Goal: Information Seeking & Learning: Find specific page/section

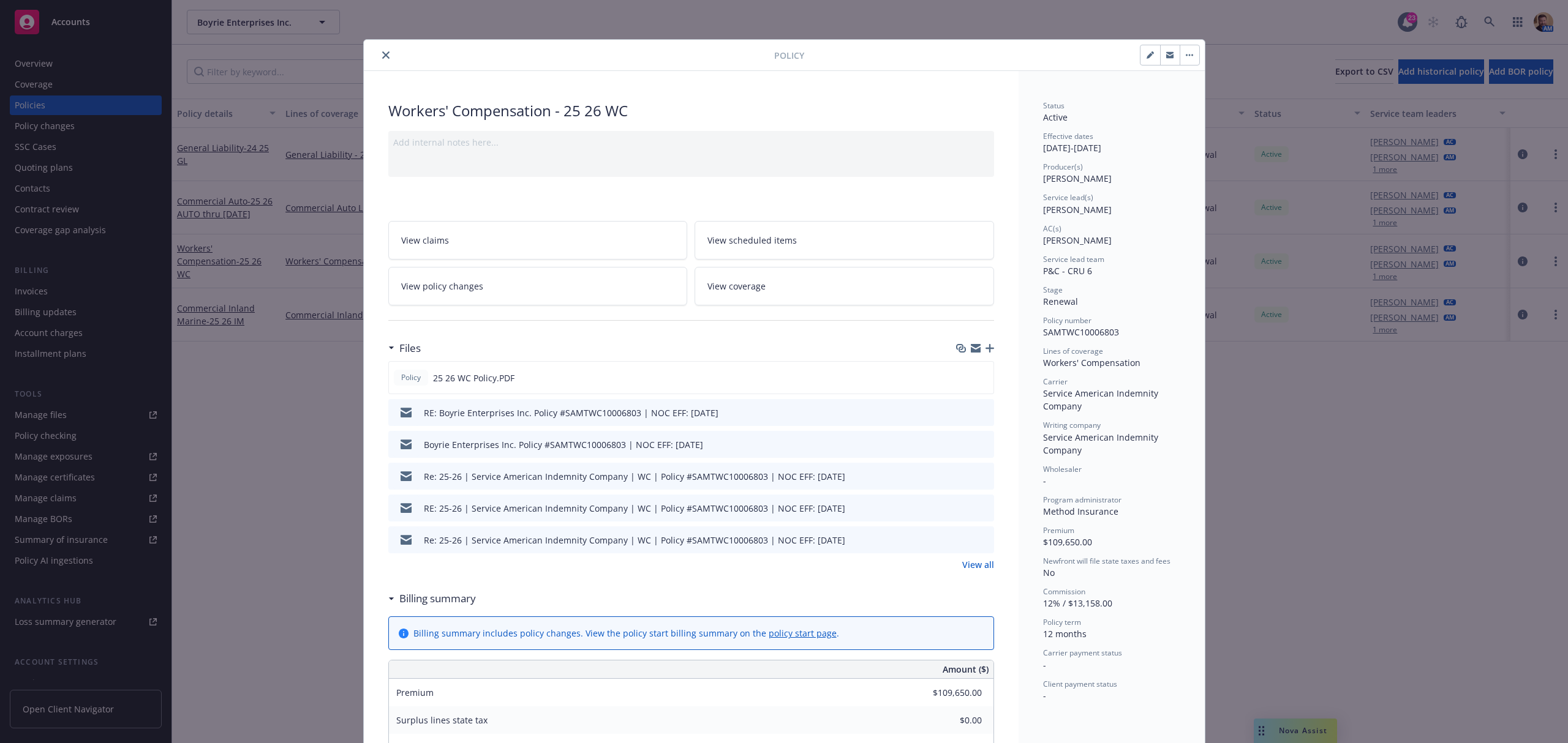
click at [1485, 13] on div "Policy Workers' Compensation - 25 26 WC Add internal notes here... View claims …" at bounding box center [784, 371] width 1568 height 743
click at [383, 51] on icon "close" at bounding box center [386, 55] width 8 height 8
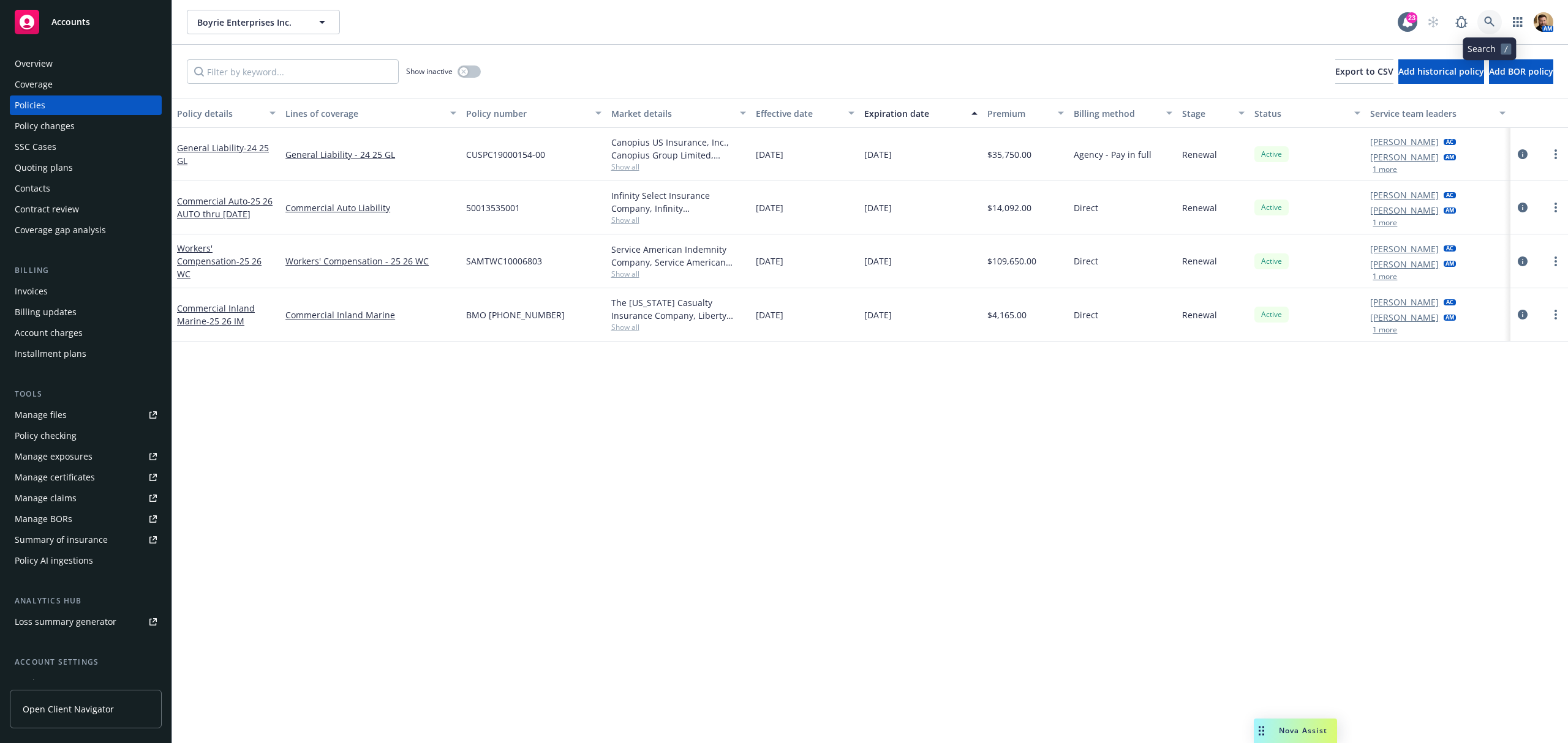
click at [1483, 25] on link at bounding box center [1490, 22] width 25 height 25
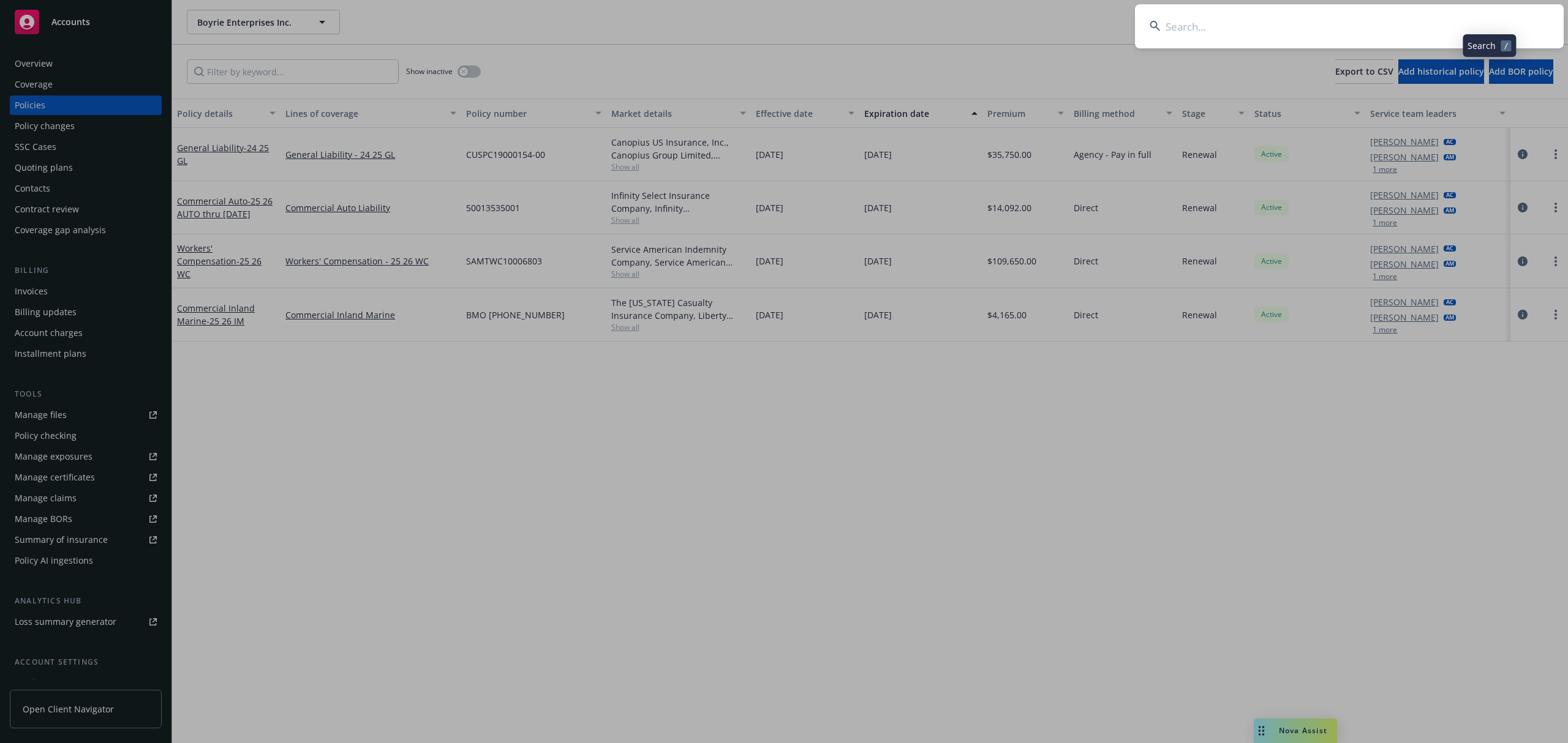
click at [1458, 32] on input at bounding box center [1349, 26] width 429 height 44
type input "adp"
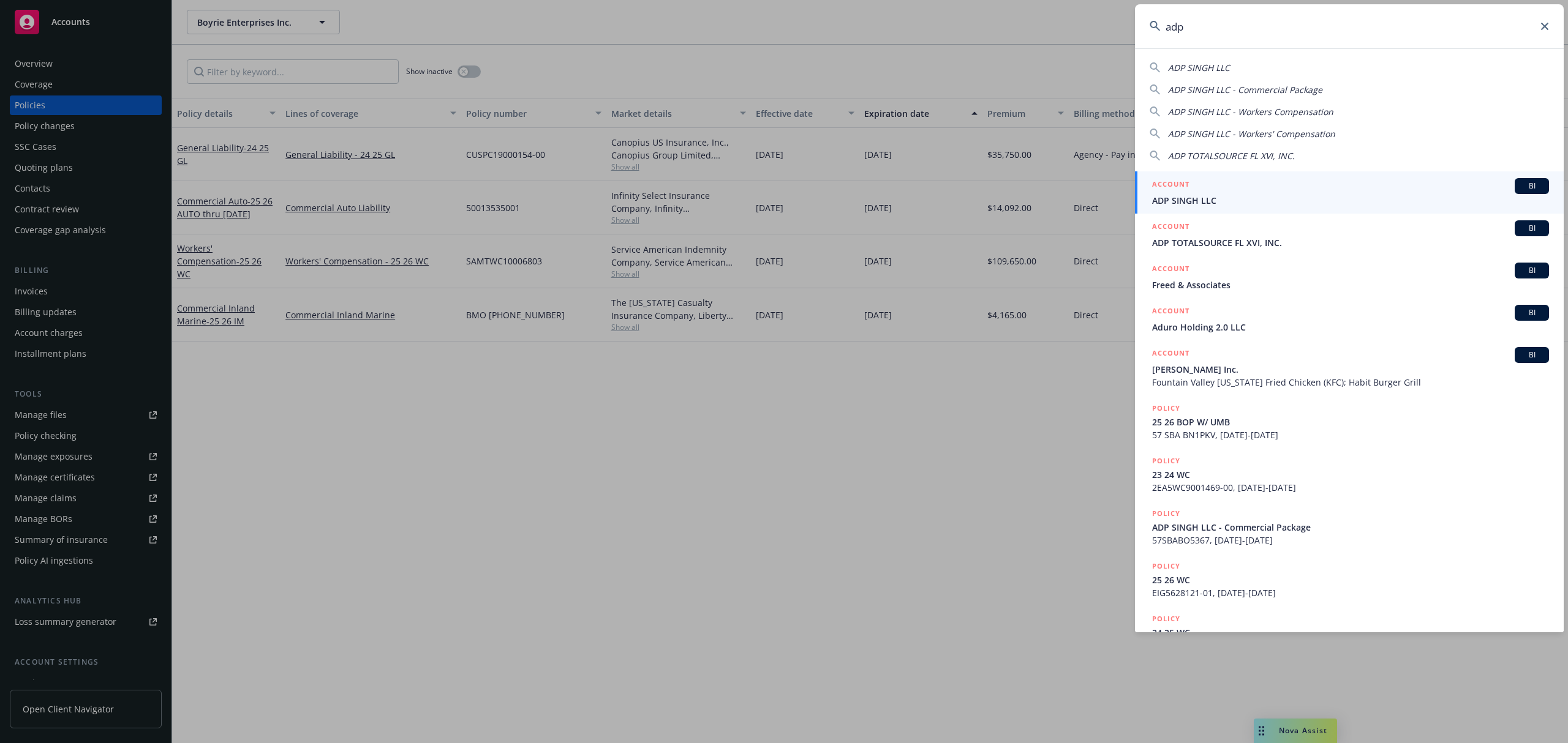
click at [1152, 199] on span "ADP SINGH LLC" at bounding box center [1351, 201] width 397 height 13
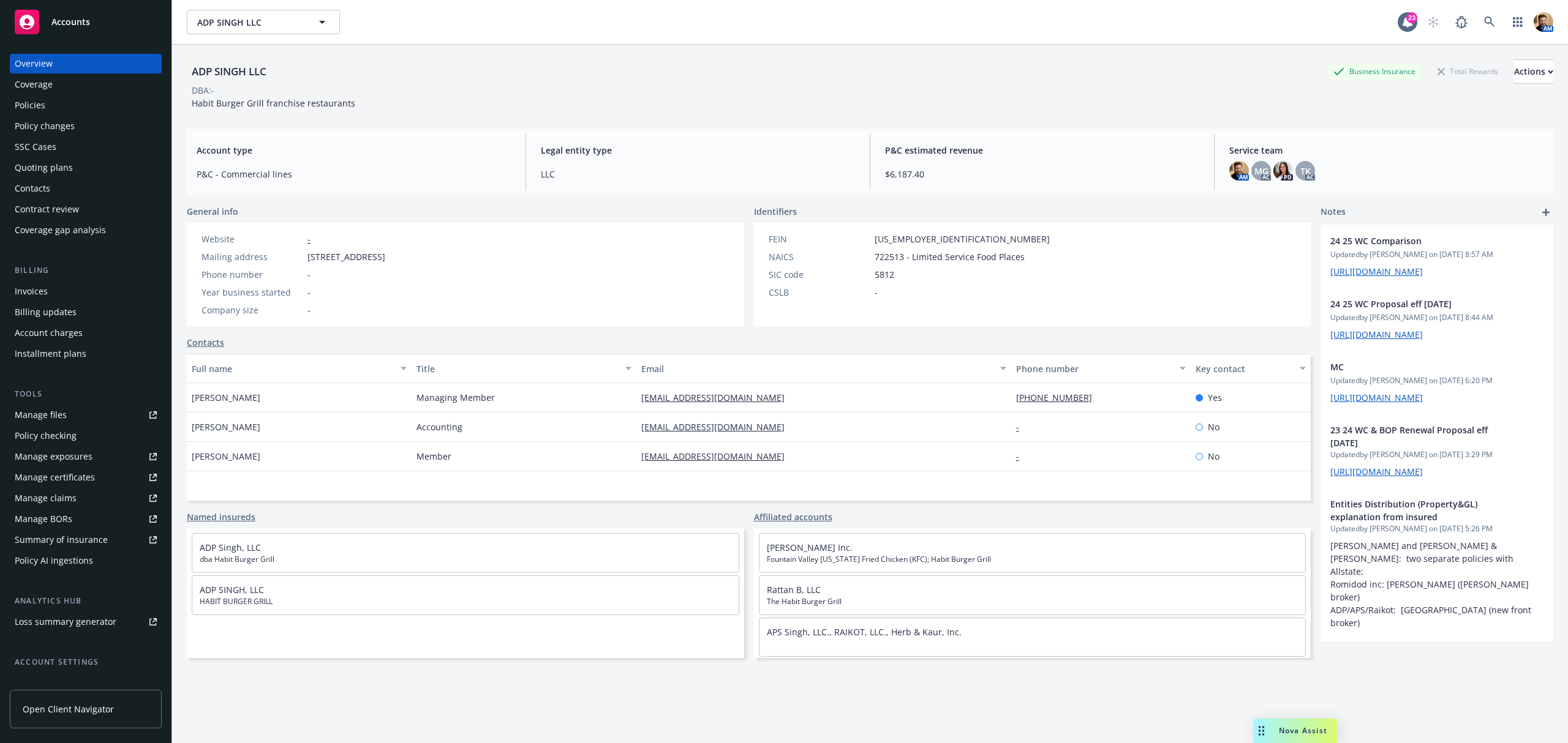
click at [48, 99] on div "Policies" at bounding box center [86, 105] width 142 height 20
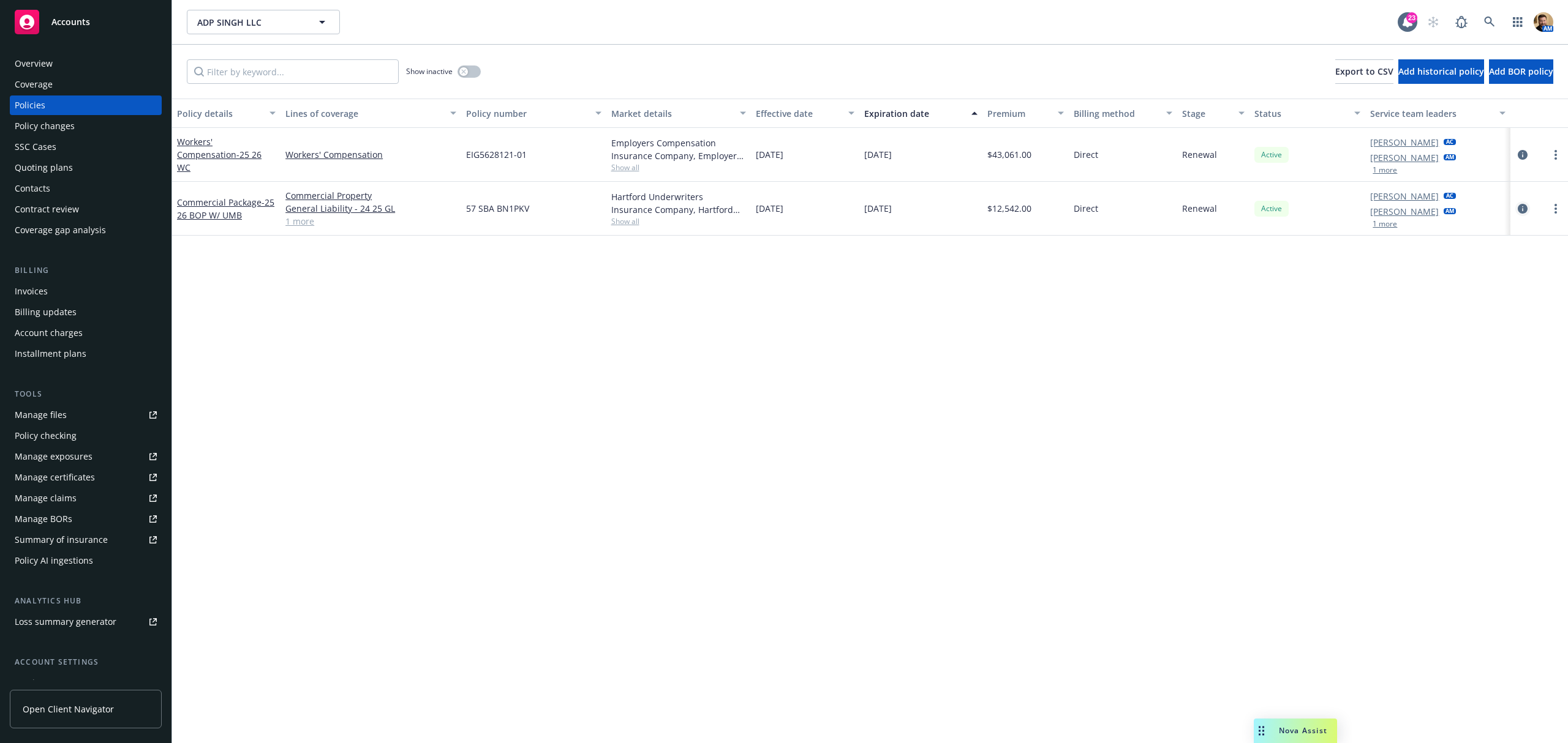
click at [1520, 207] on icon "circleInformation" at bounding box center [1523, 209] width 9 height 9
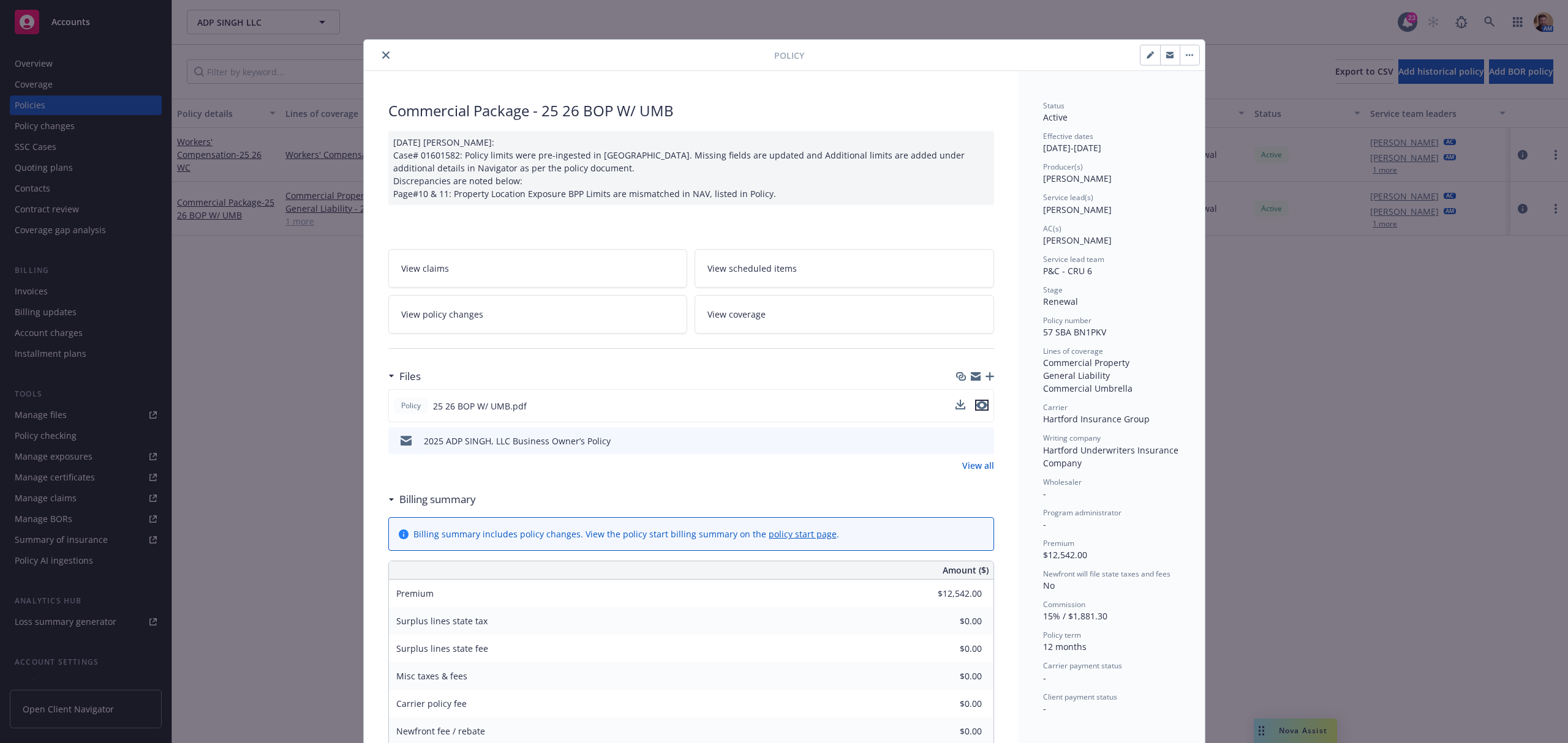
click at [976, 409] on icon "preview file" at bounding box center [981, 405] width 11 height 8
click at [383, 57] on icon "close" at bounding box center [386, 55] width 8 height 8
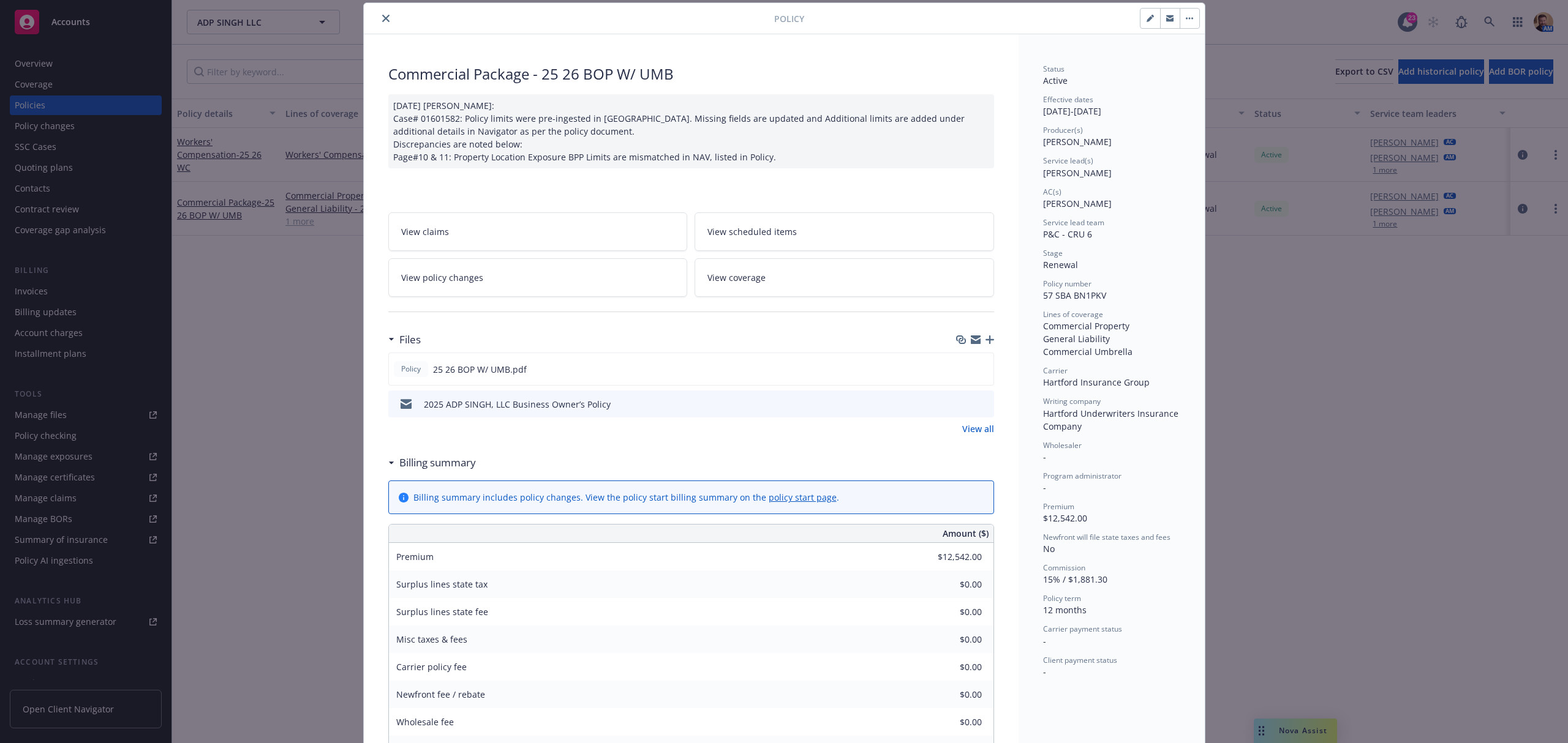
click at [379, 18] on button "close" at bounding box center [386, 19] width 15 height 15
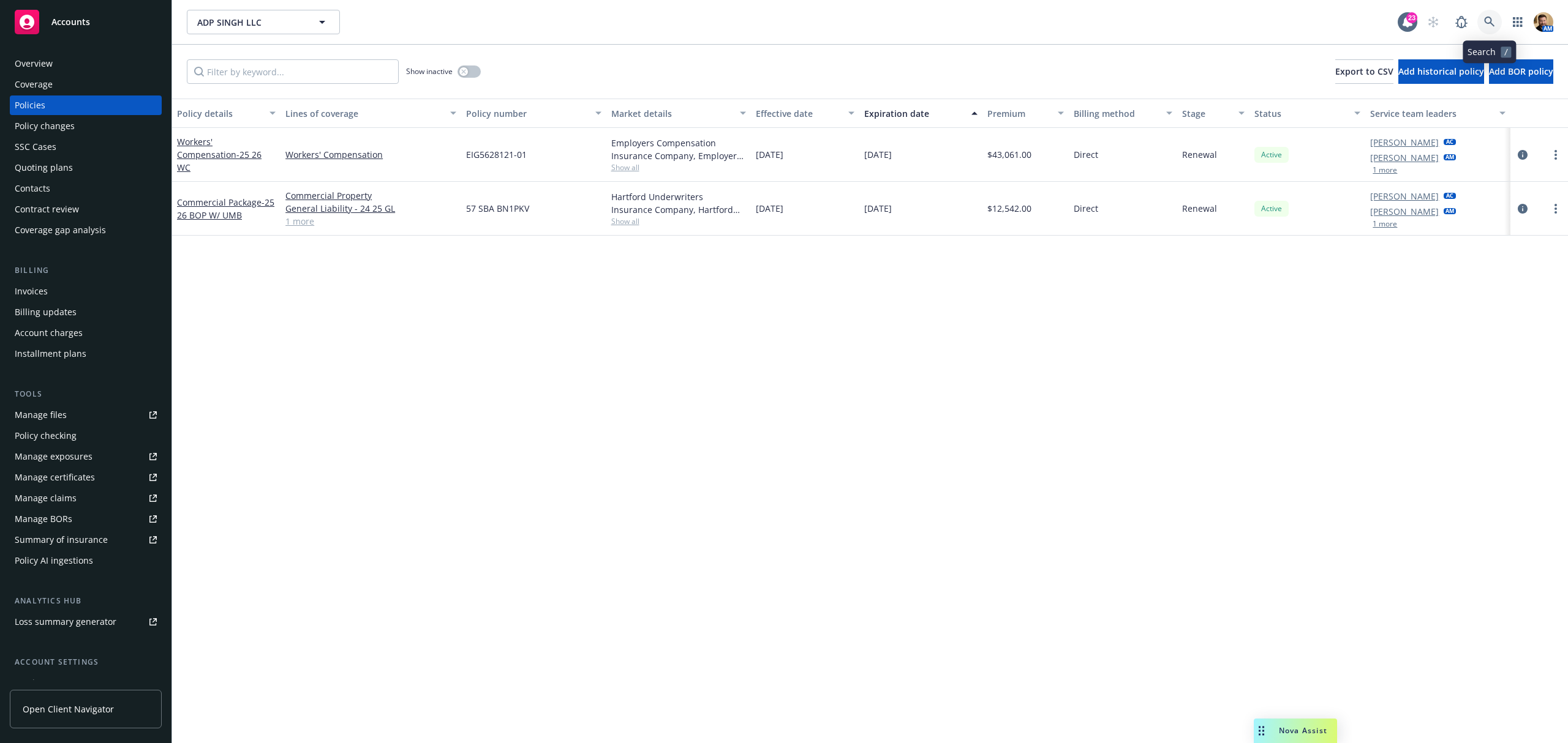
click at [1490, 17] on icon at bounding box center [1490, 23] width 11 height 11
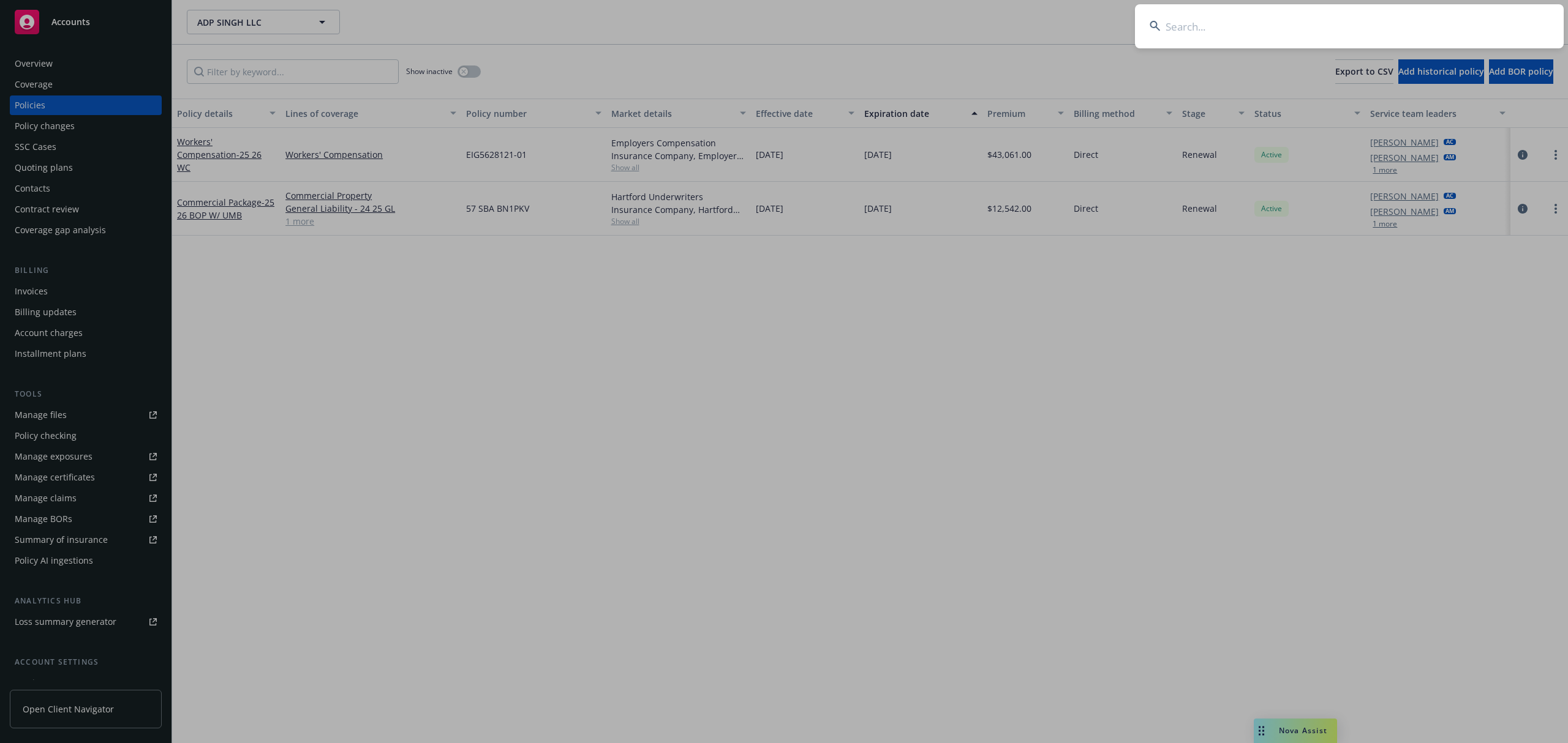
click at [1413, 30] on input at bounding box center [1349, 26] width 429 height 44
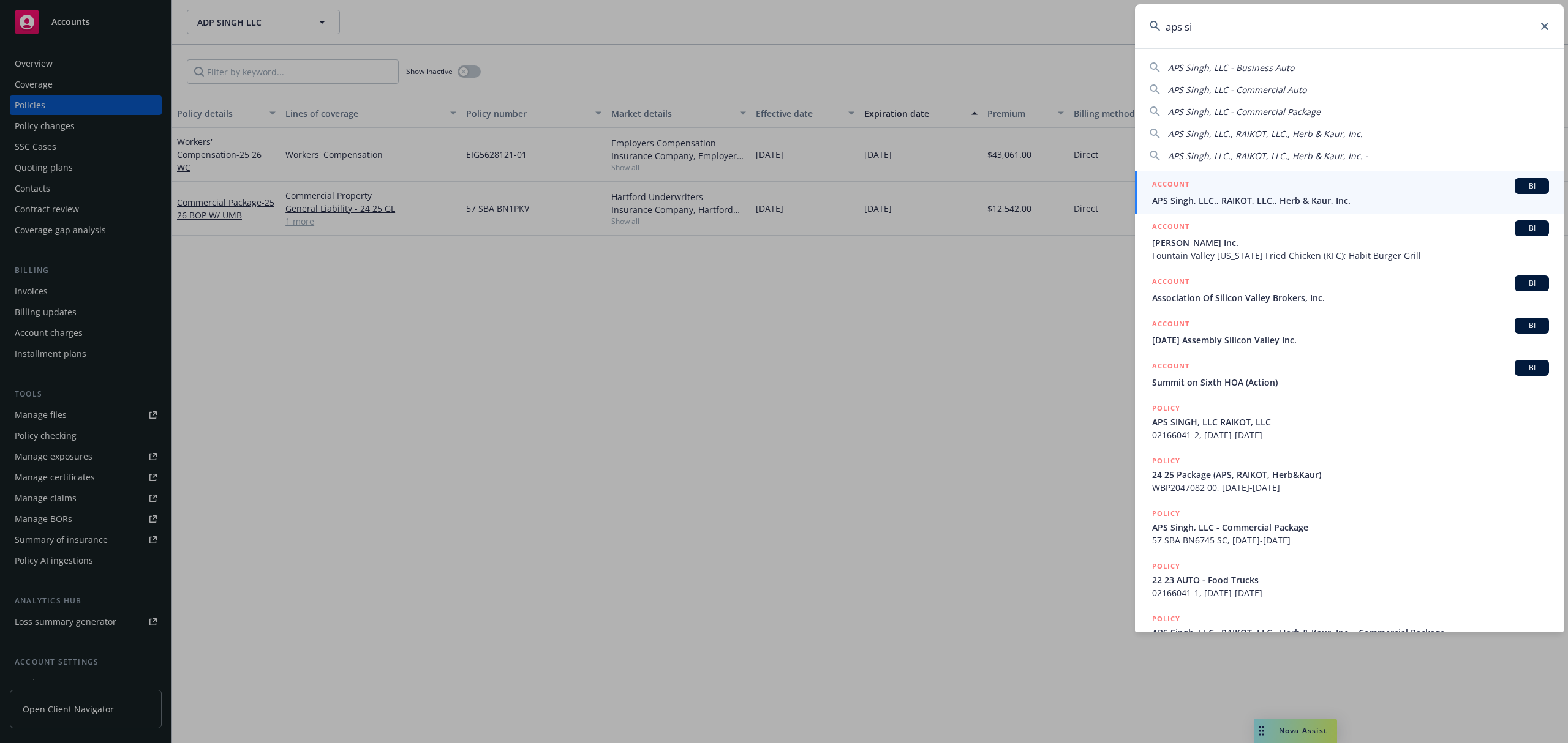
type input "aps si"
click at [1199, 199] on span "APS Singh, LLC., RAIKOT, LLC., Herb & Kaur, Inc." at bounding box center [1351, 201] width 397 height 13
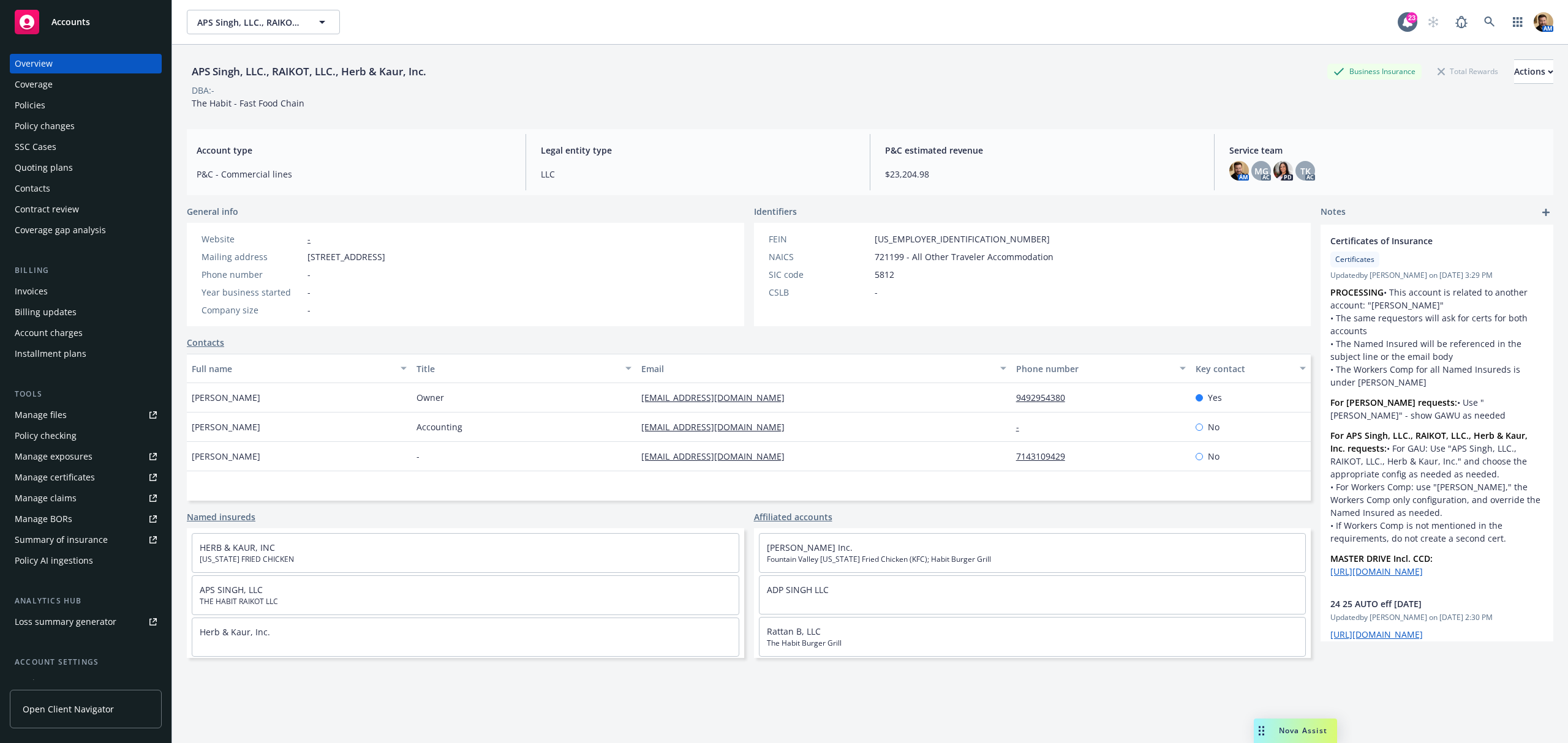
click at [59, 104] on div "Policies" at bounding box center [86, 105] width 142 height 20
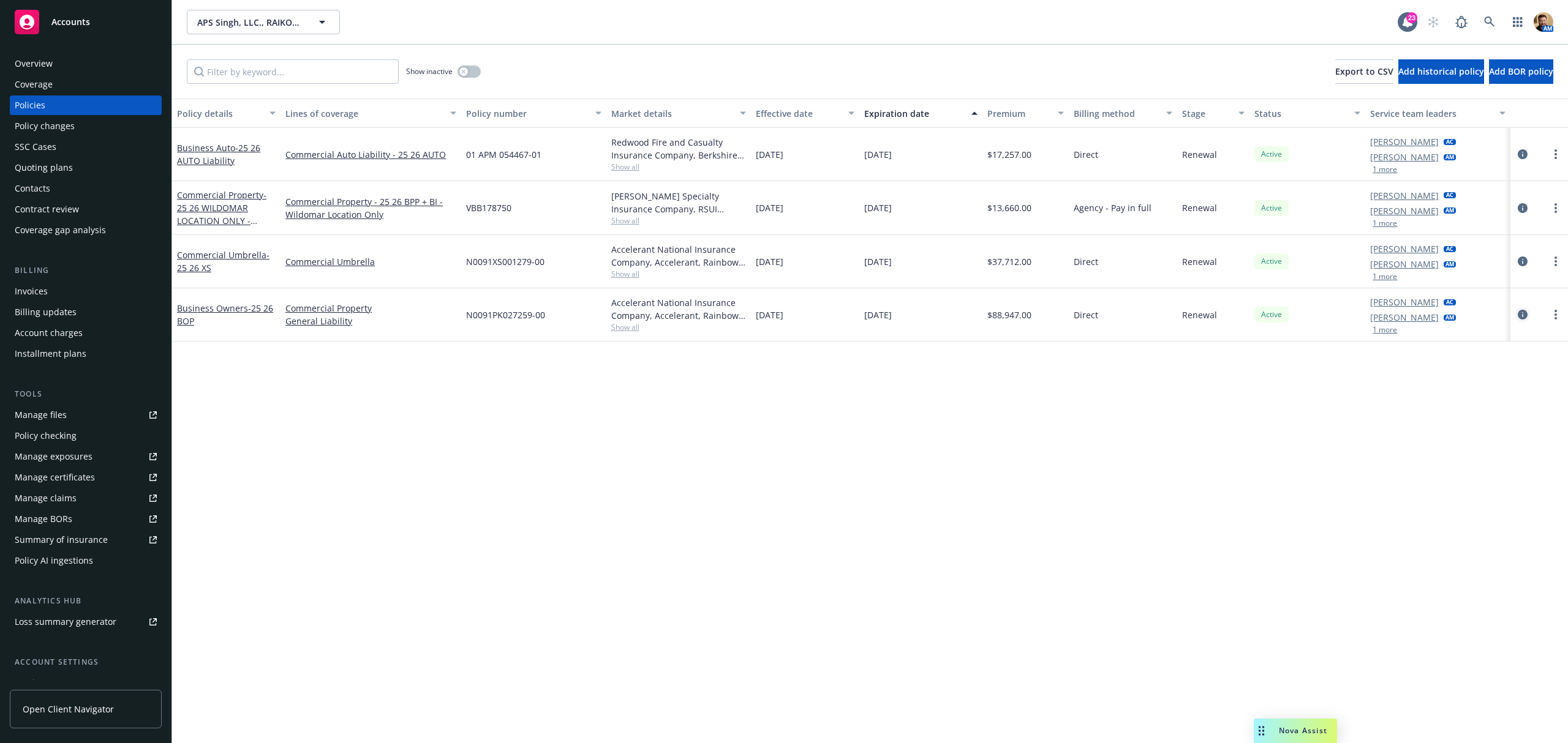
click at [1520, 314] on icon "circleInformation" at bounding box center [1523, 314] width 9 height 9
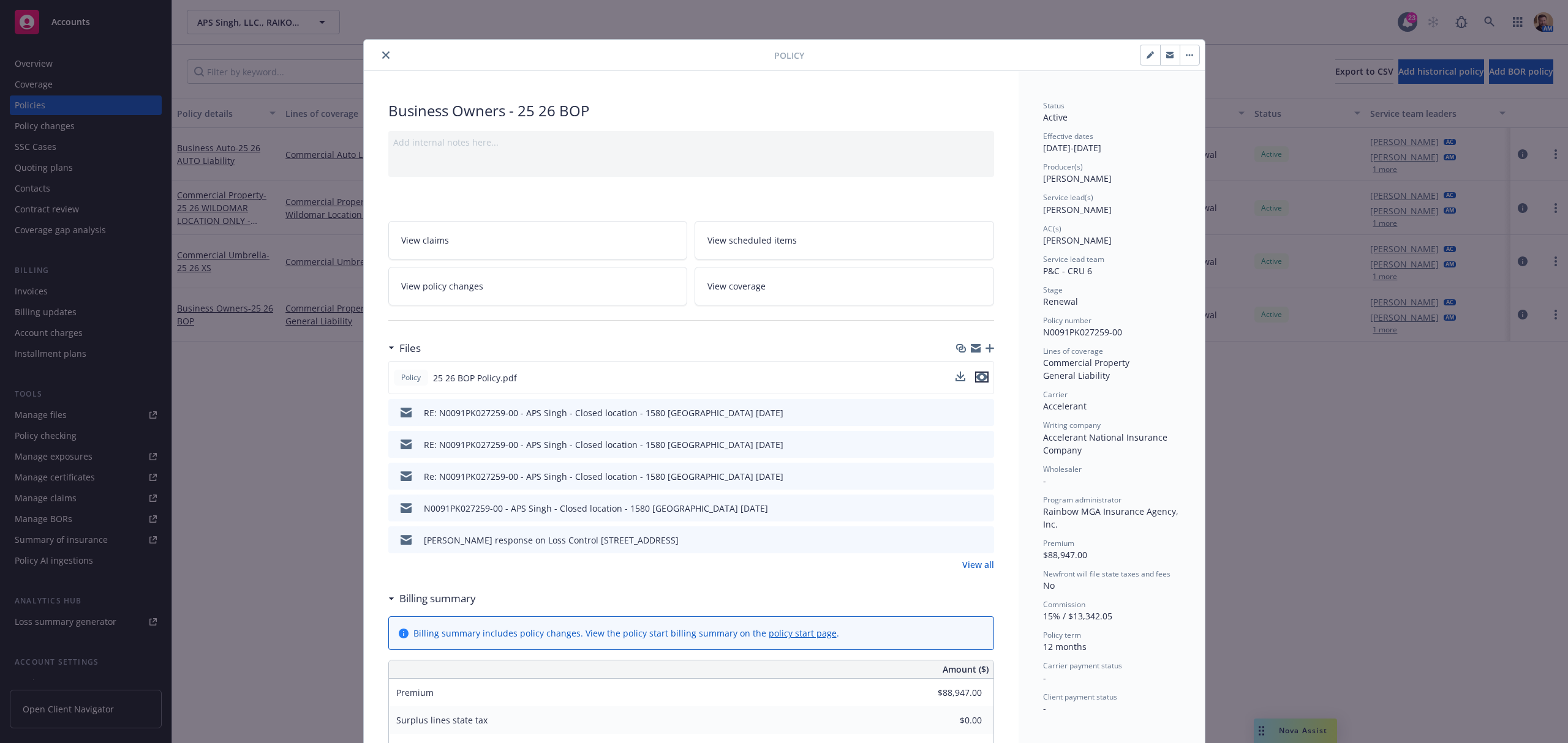
click at [978, 375] on icon "preview file" at bounding box center [981, 377] width 11 height 8
click at [383, 57] on icon "close" at bounding box center [386, 55] width 8 height 8
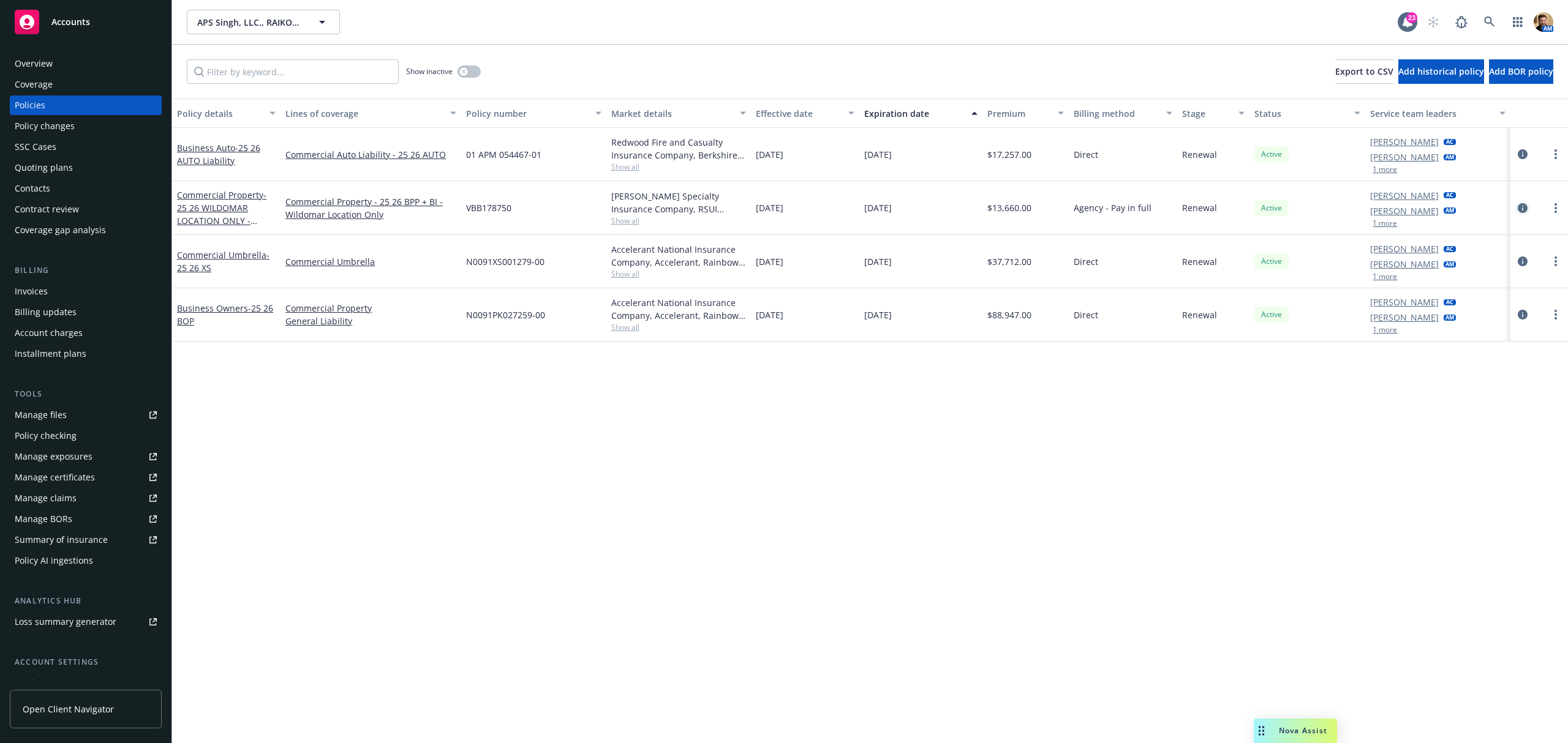
click at [1520, 204] on icon "circleInformation" at bounding box center [1523, 208] width 9 height 9
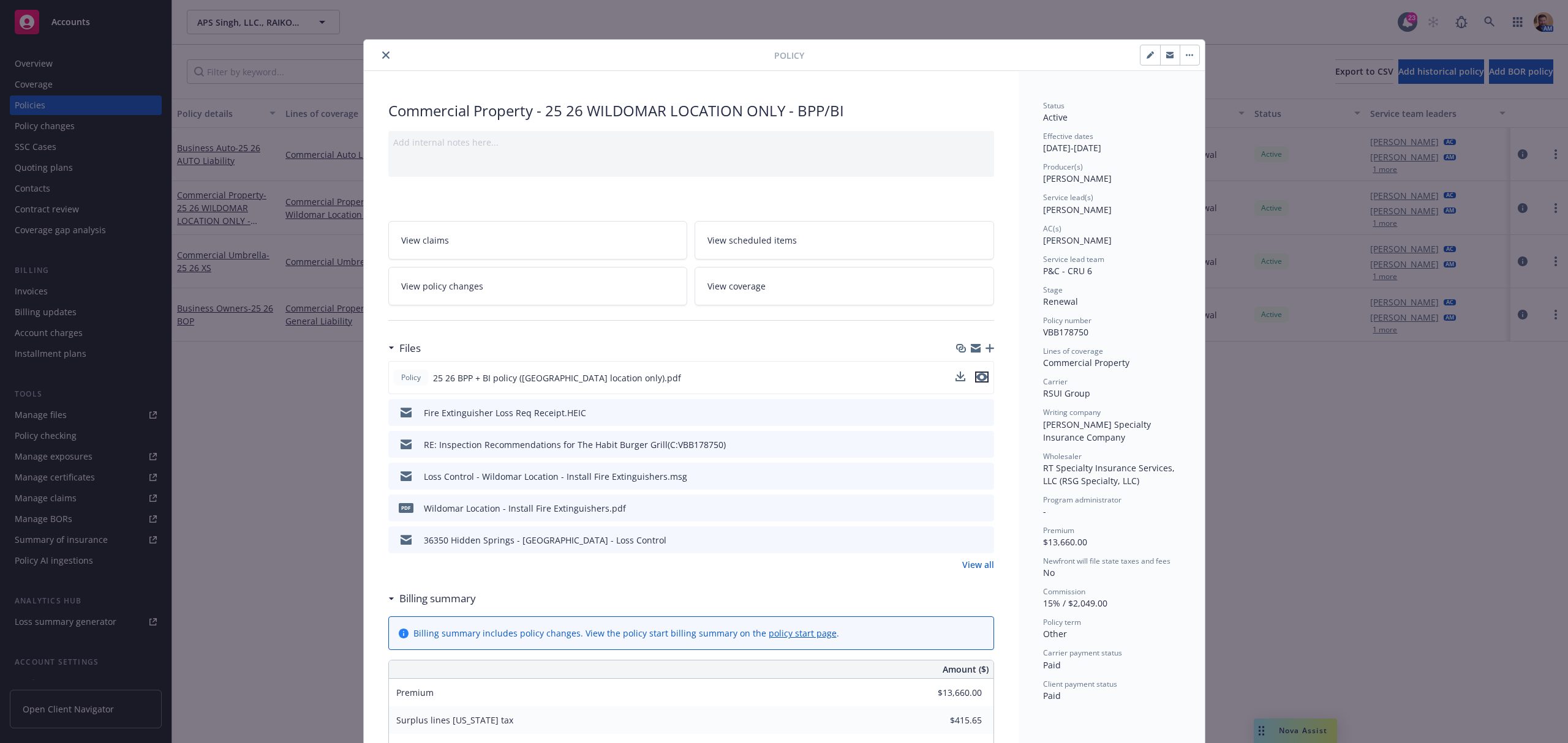
click at [980, 381] on icon "preview file" at bounding box center [981, 377] width 11 height 8
click at [383, 59] on icon "close" at bounding box center [386, 55] width 8 height 8
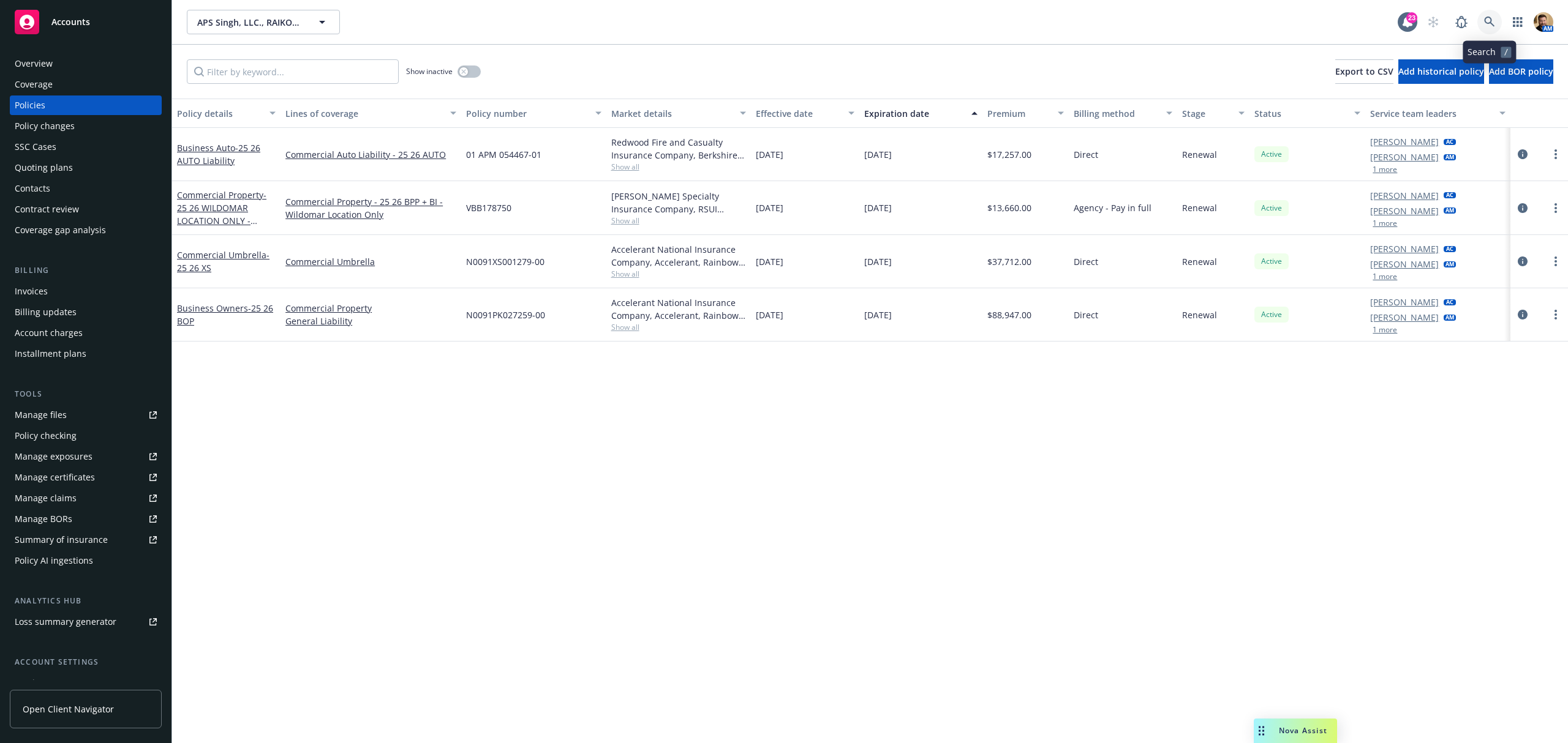
click at [1485, 15] on link at bounding box center [1490, 22] width 25 height 25
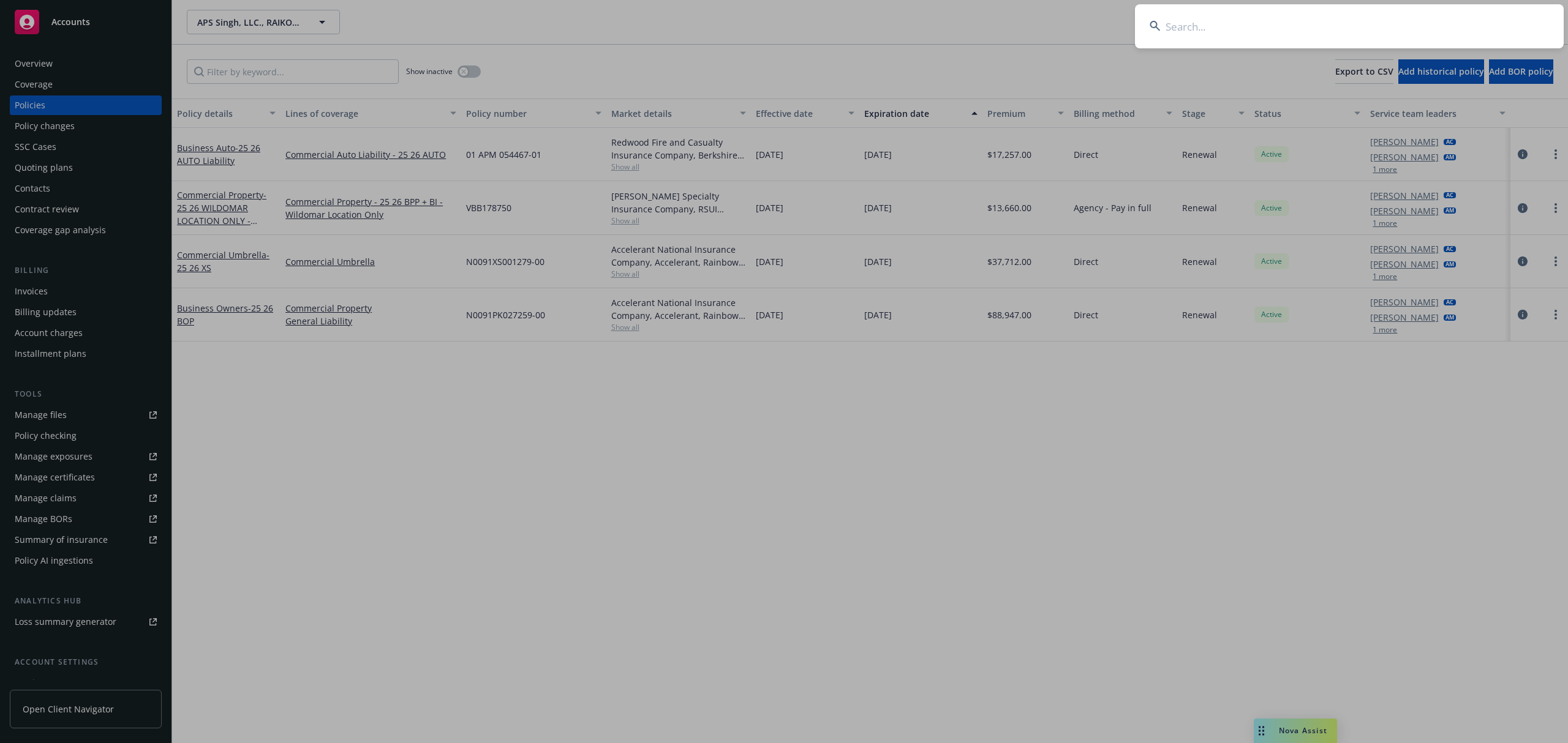
click at [1473, 27] on input at bounding box center [1349, 26] width 429 height 44
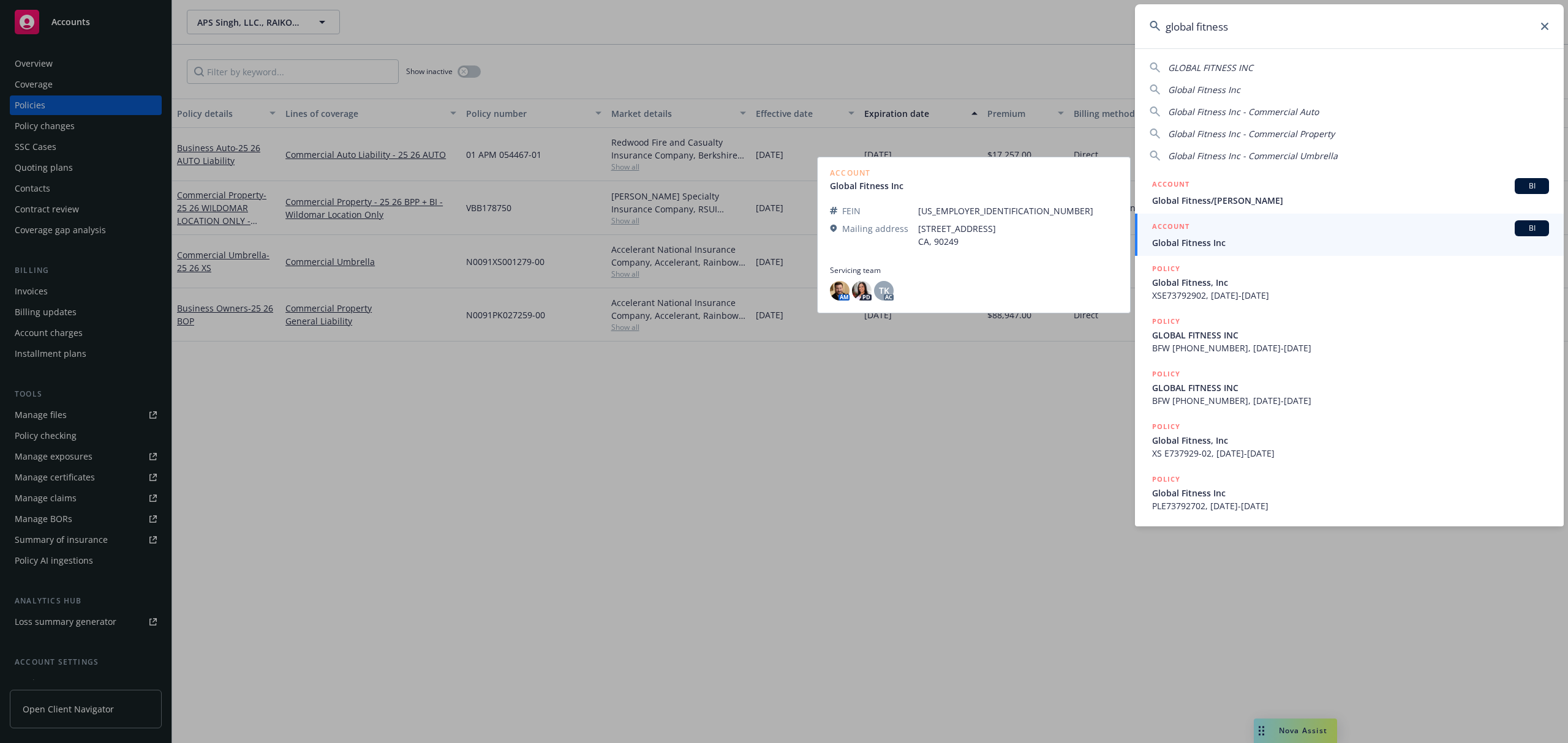
type input "global fitness"
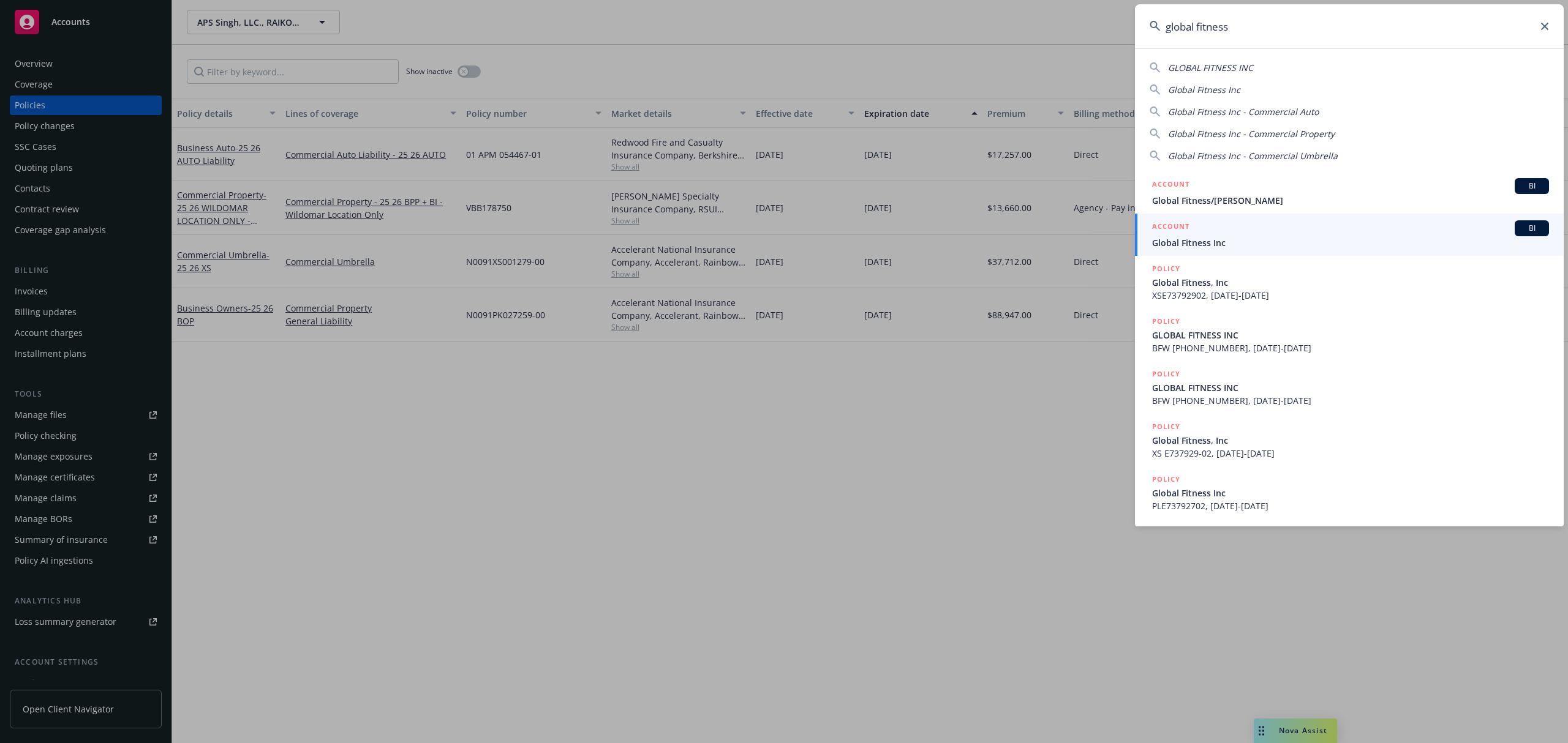
click at [1186, 248] on span "Global Fitness Inc" at bounding box center [1351, 243] width 397 height 13
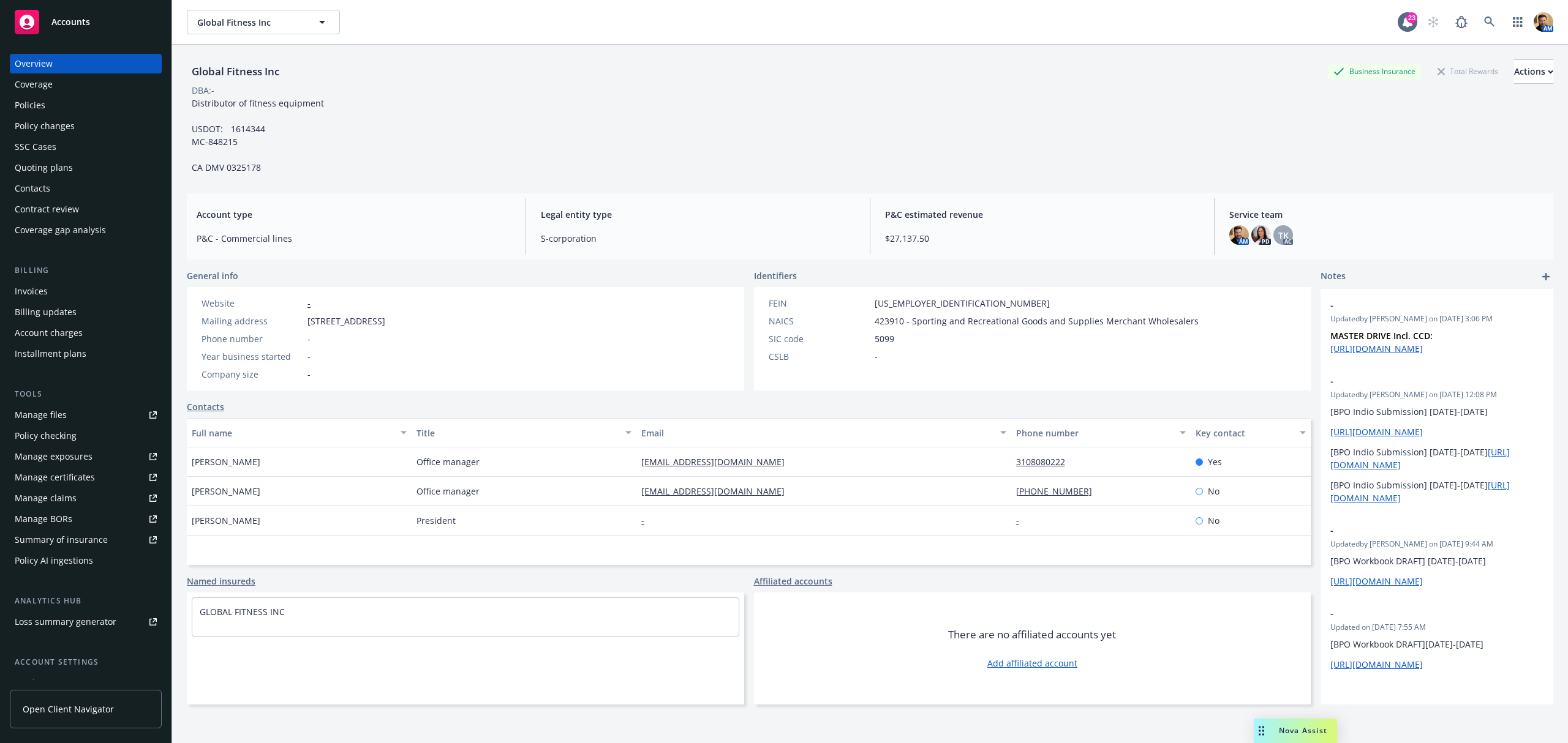
click at [32, 104] on div "Policies" at bounding box center [30, 105] width 30 height 20
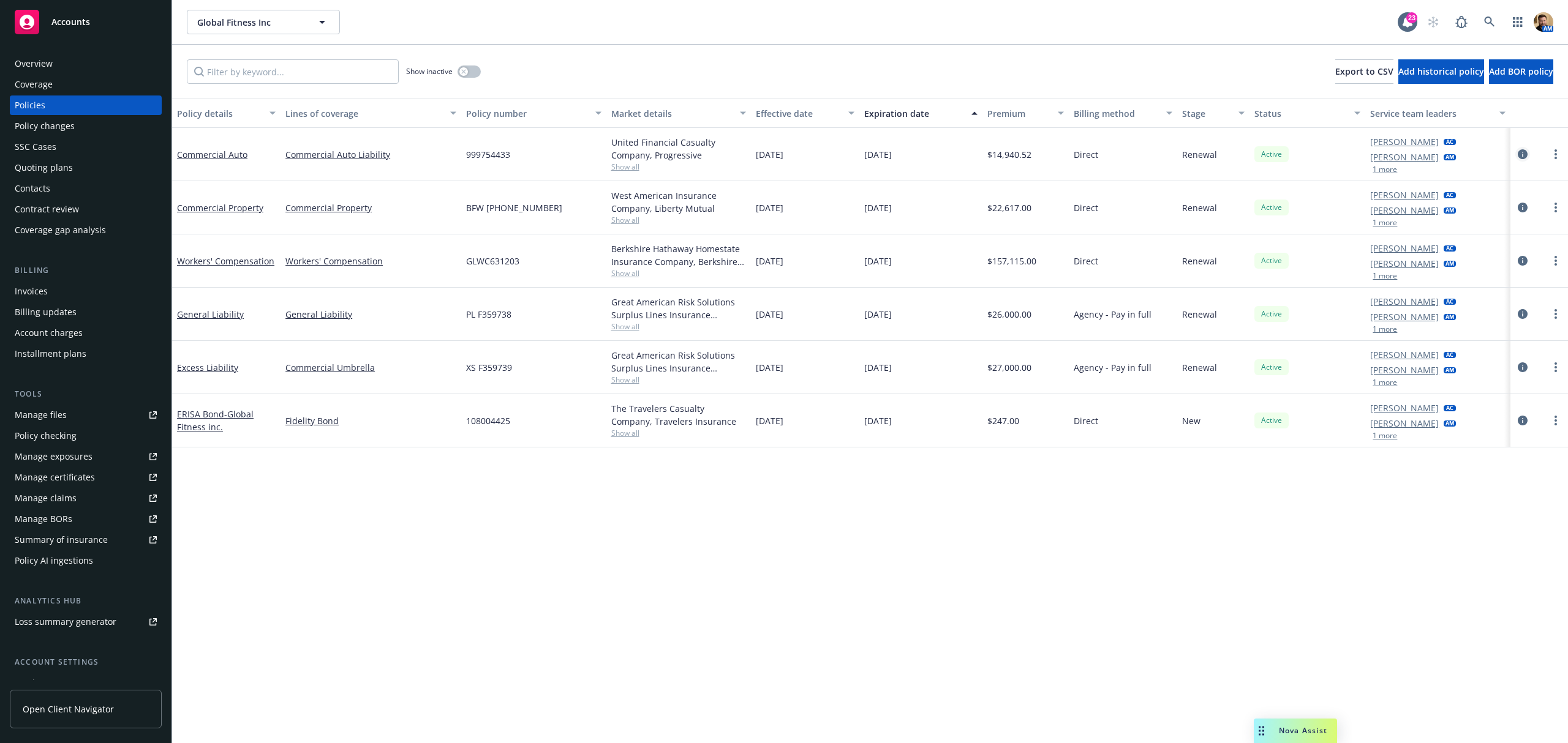
click at [1520, 156] on icon "circleInformation" at bounding box center [1523, 154] width 9 height 9
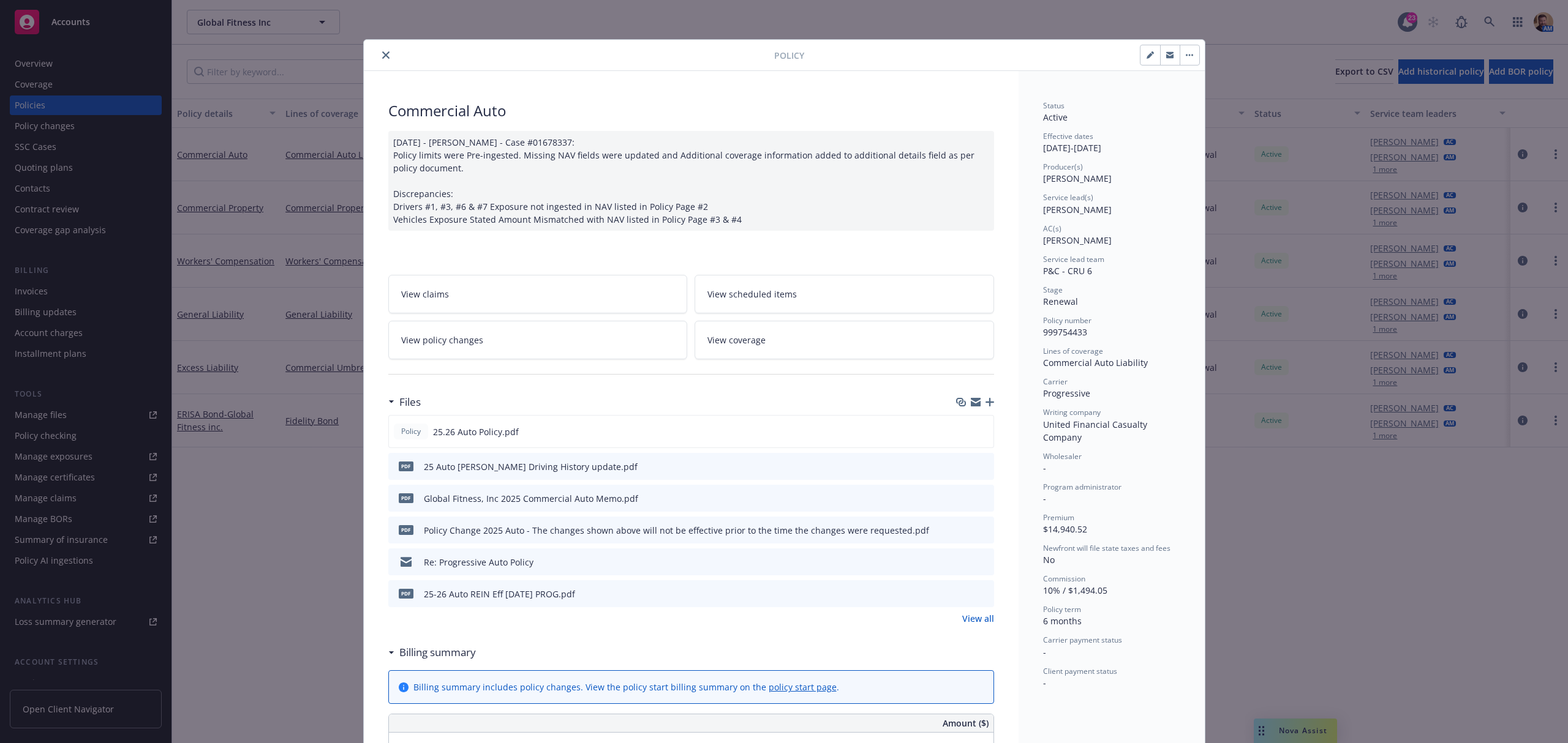
click at [967, 613] on div "Policy 25.26 Auto Policy.pdf pdf 25 Auto [PERSON_NAME] Driving History update.p…" at bounding box center [690, 520] width 605 height 210
click at [968, 618] on link "View all" at bounding box center [979, 618] width 32 height 13
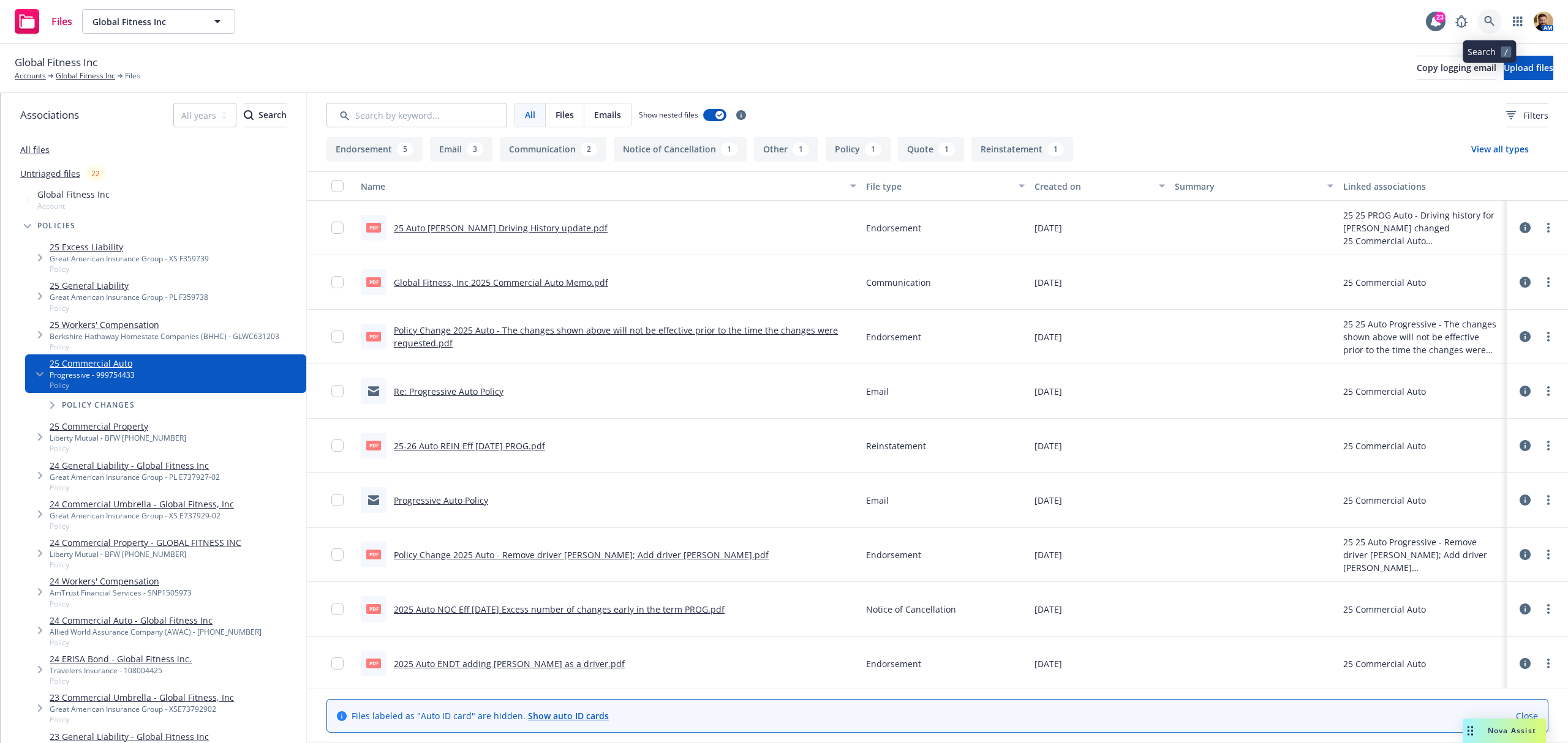
click at [1488, 22] on icon at bounding box center [1490, 22] width 11 height 11
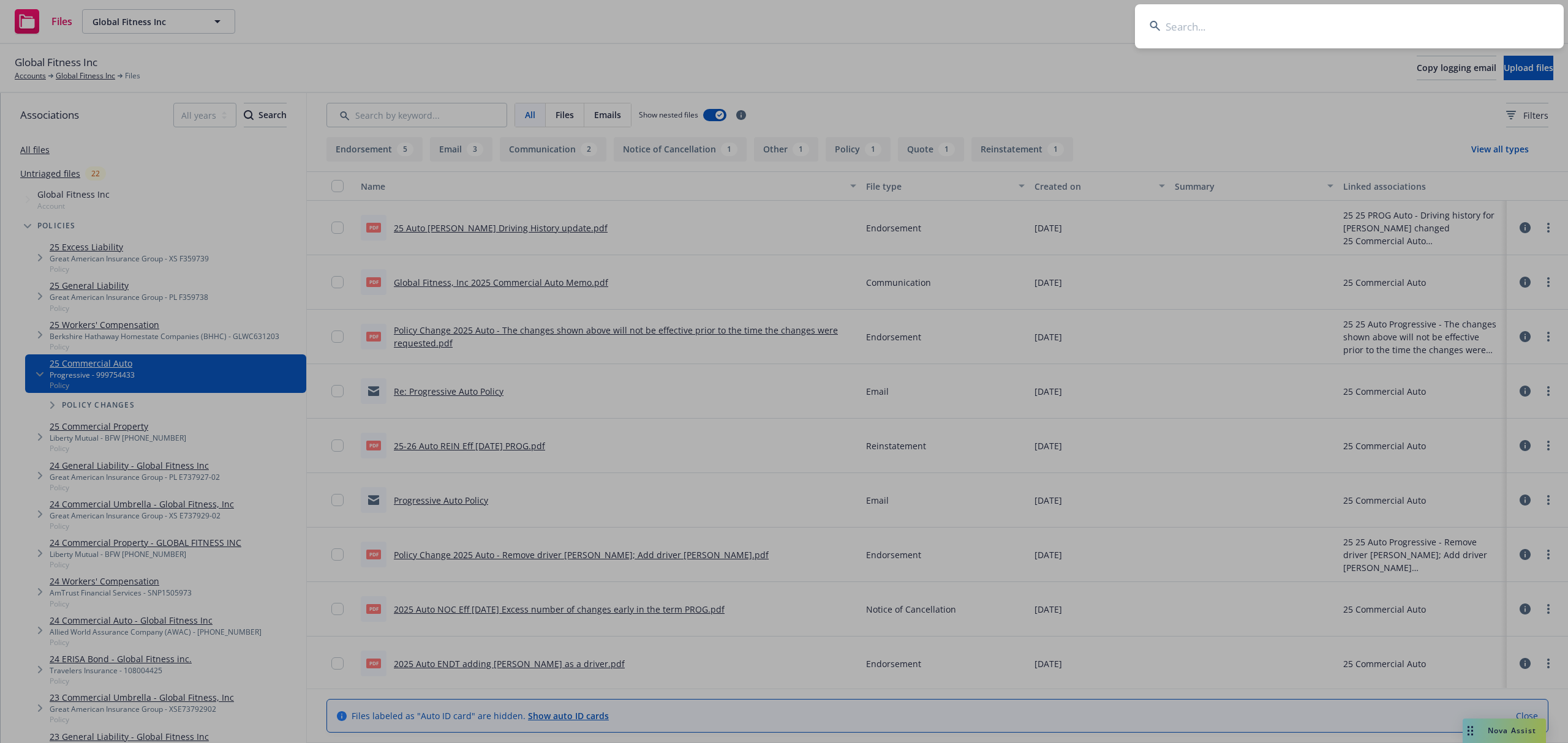
click at [1446, 23] on input at bounding box center [1349, 26] width 429 height 44
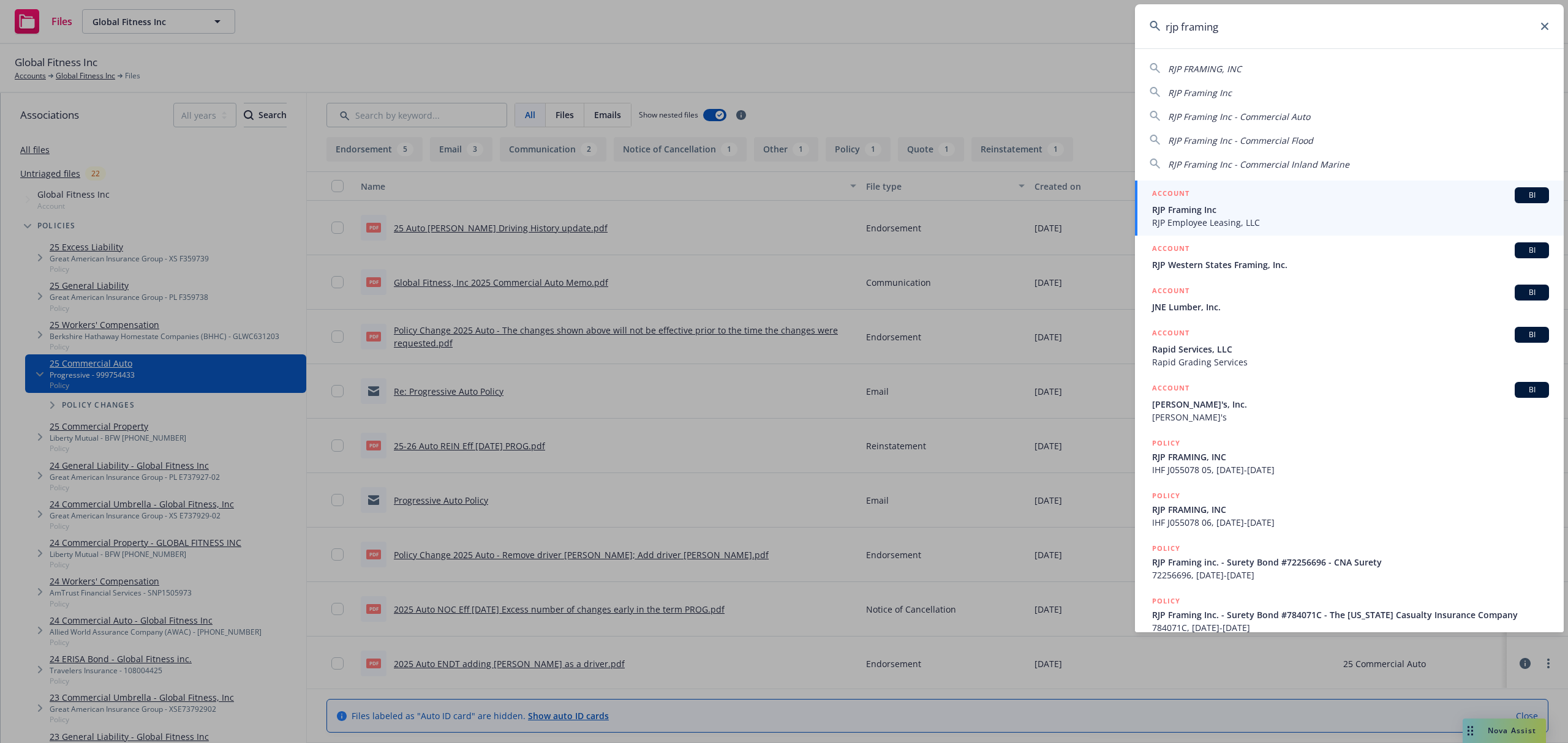
type input "rjp framing"
click at [1231, 213] on span "RJP Framing Inc" at bounding box center [1351, 210] width 397 height 13
